Goal: Find specific page/section: Find specific page/section

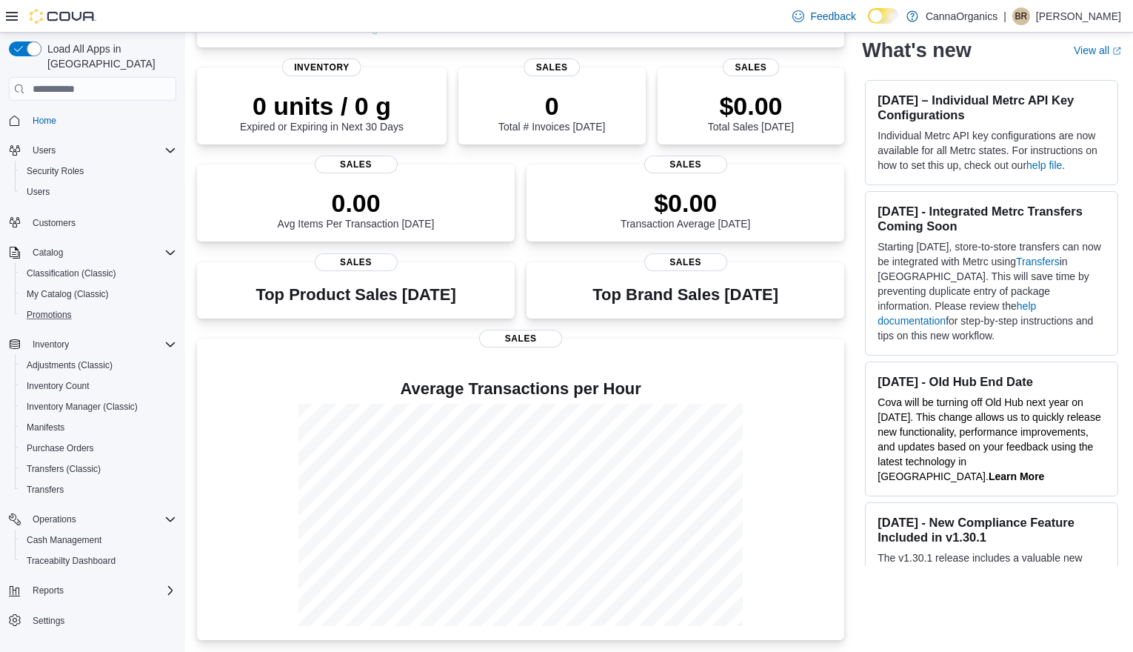
scroll to position [198, 0]
click at [690, 3] on div "Feedback Dark Mode CannaOrganics | BR [PERSON_NAME]" at bounding box center [566, 16] width 1133 height 33
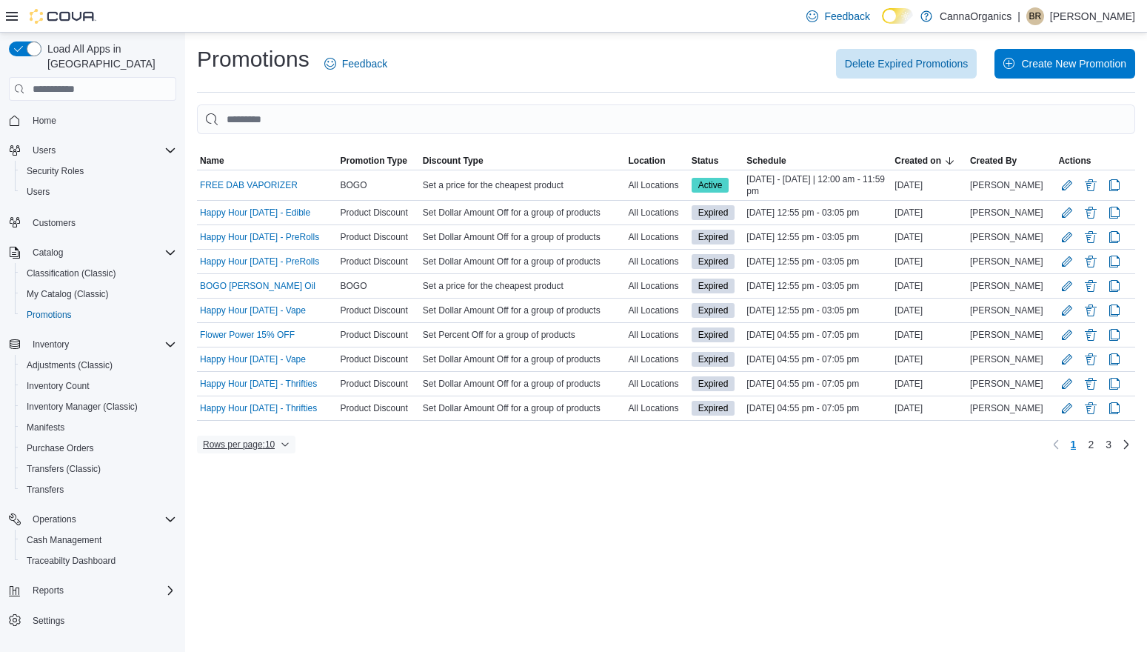
click at [269, 447] on span "Rows per page : 10" at bounding box center [239, 444] width 72 height 12
click at [261, 402] on button "50 rows" at bounding box center [256, 415] width 83 height 30
